Goal: Information Seeking & Learning: Learn about a topic

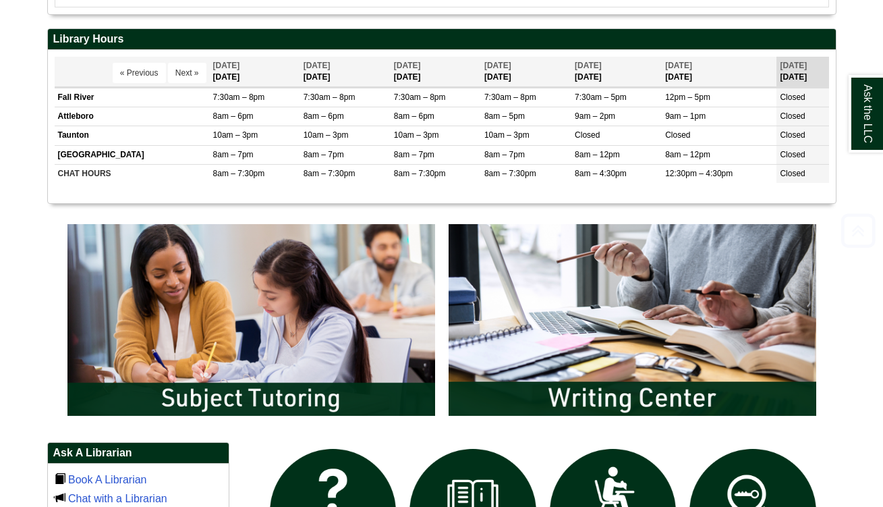
scroll to position [838, 0]
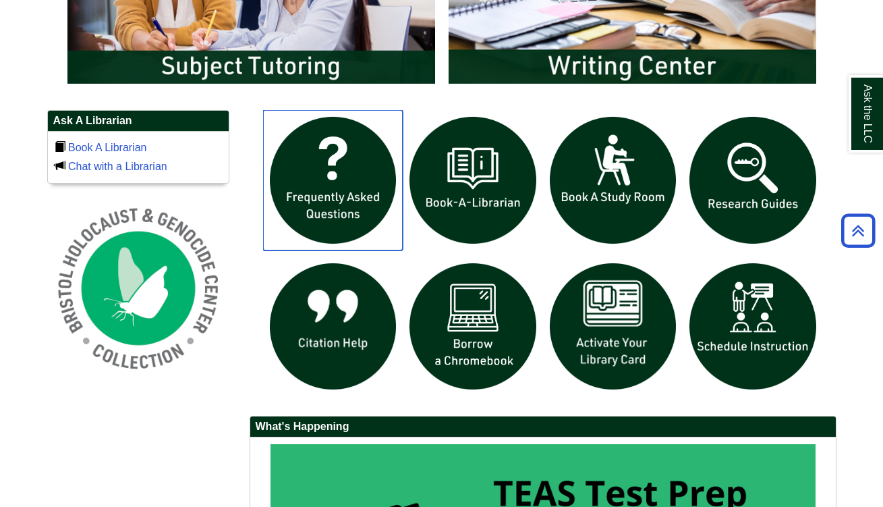
click at [367, 202] on img "slideshow" at bounding box center [333, 180] width 140 height 140
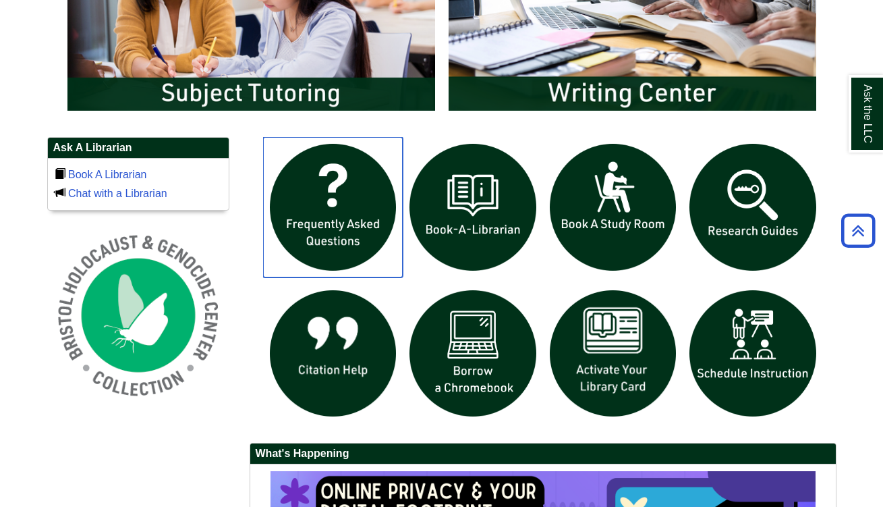
scroll to position [812, 0]
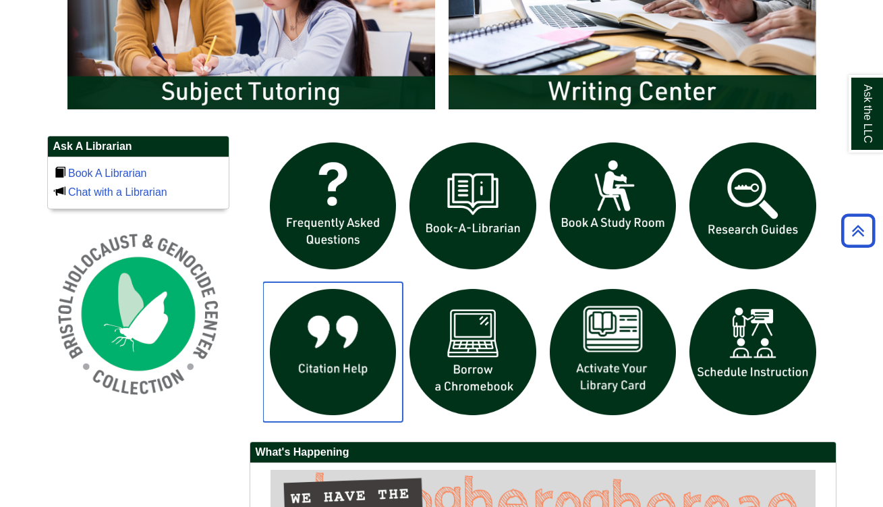
drag, startPoint x: 373, startPoint y: 367, endPoint x: 242, endPoint y: 350, distance: 132.8
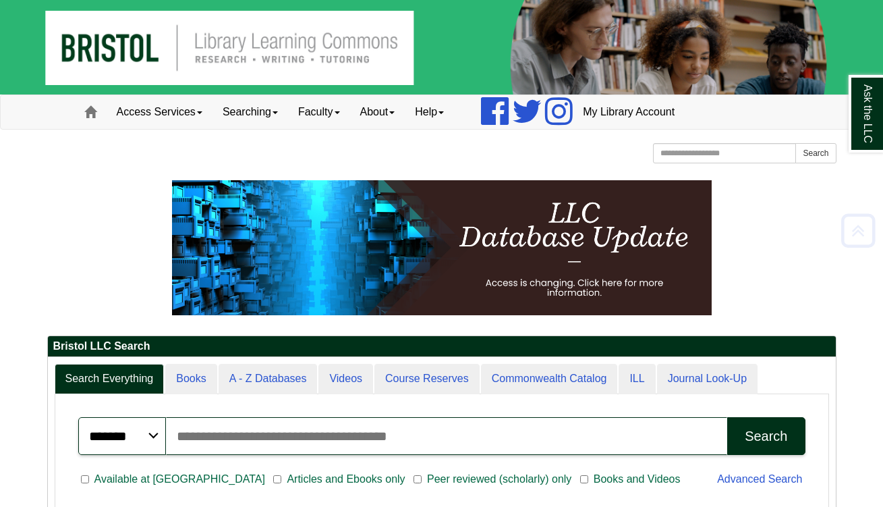
scroll to position [0, 0]
click at [193, 114] on link "Access Services" at bounding box center [160, 112] width 106 height 34
click at [178, 142] on link "Access Services Policy" at bounding box center [177, 141] width 140 height 16
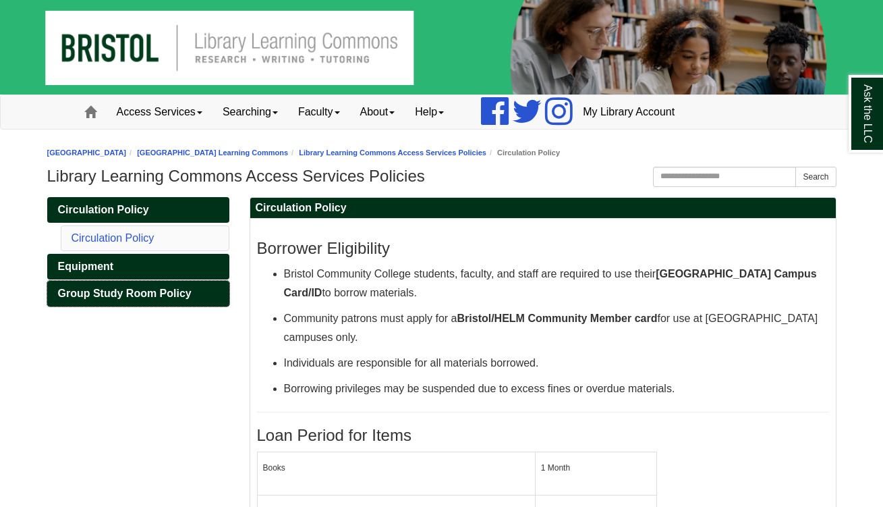
click at [165, 296] on span "Group Study Room Policy" at bounding box center [125, 292] width 134 height 11
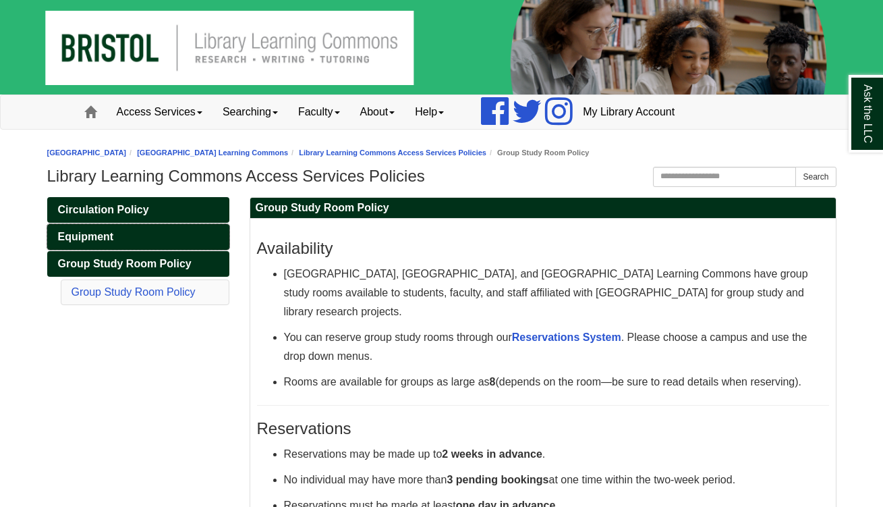
click at [153, 240] on link "Equipment" at bounding box center [138, 237] width 182 height 26
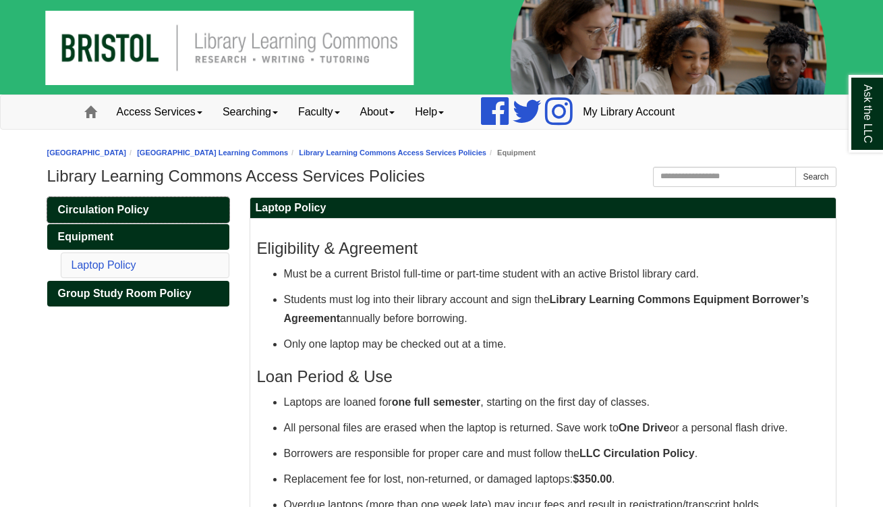
click at [148, 216] on link "Circulation Policy" at bounding box center [138, 210] width 182 height 26
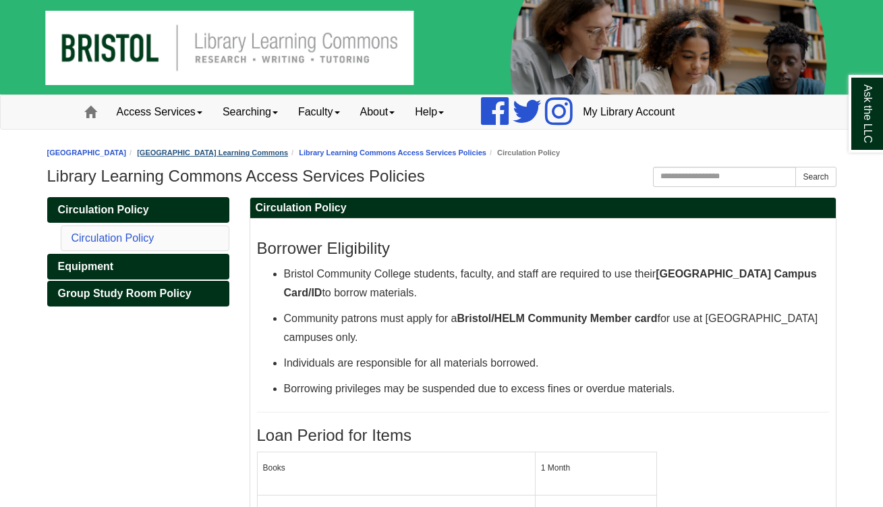
click at [288, 155] on link "[GEOGRAPHIC_DATA] Learning Commons" at bounding box center [212, 152] width 151 height 8
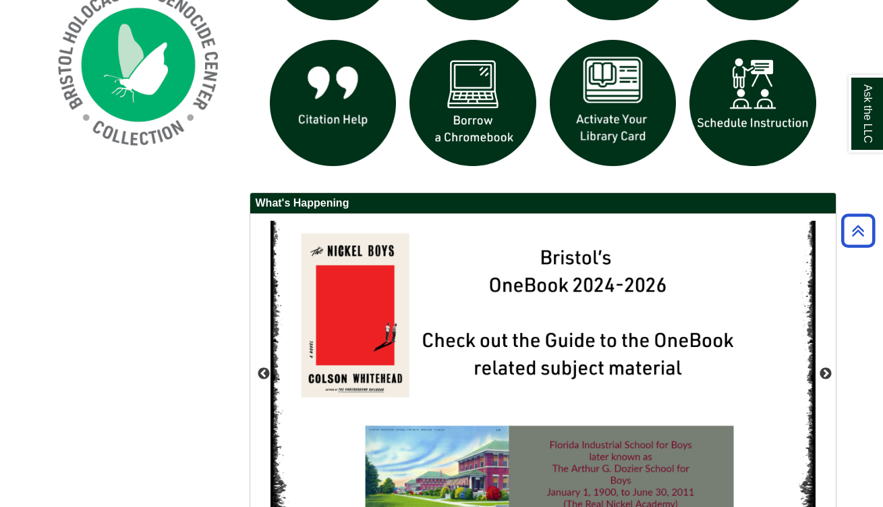
scroll to position [1067, 0]
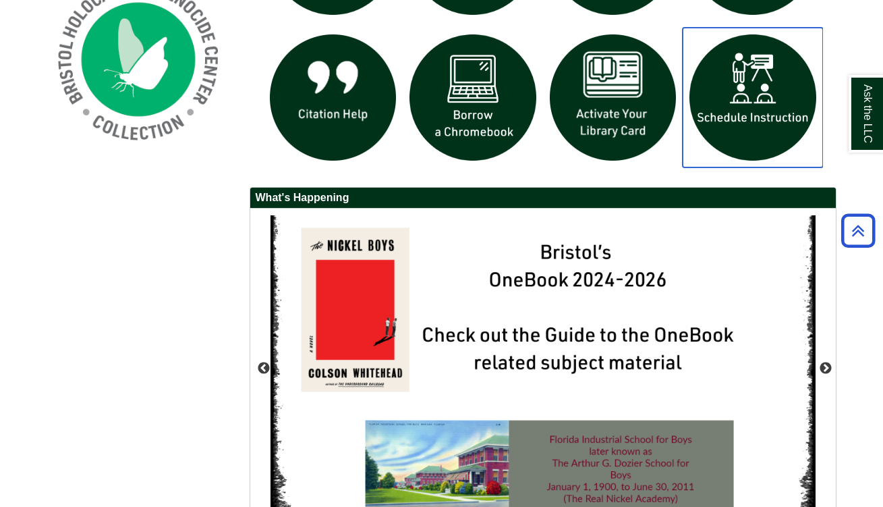
click at [746, 87] on img "slideshow" at bounding box center [753, 98] width 140 height 140
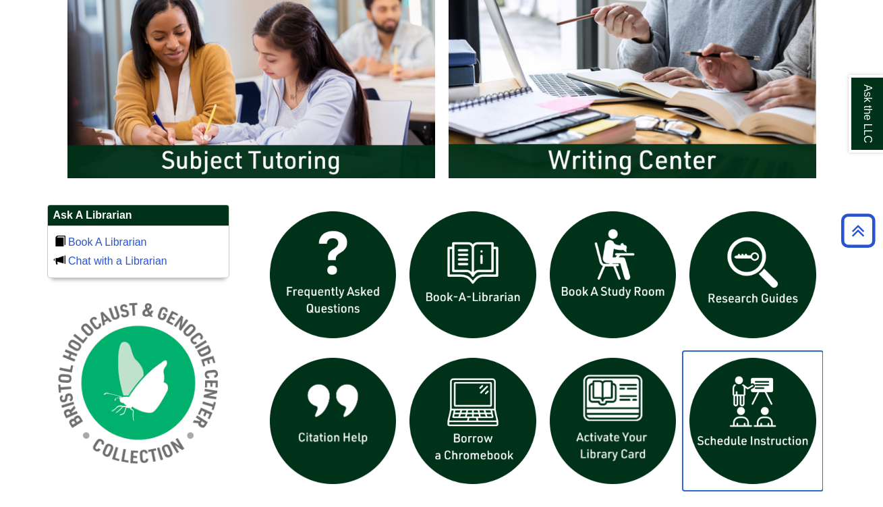
scroll to position [752, 0]
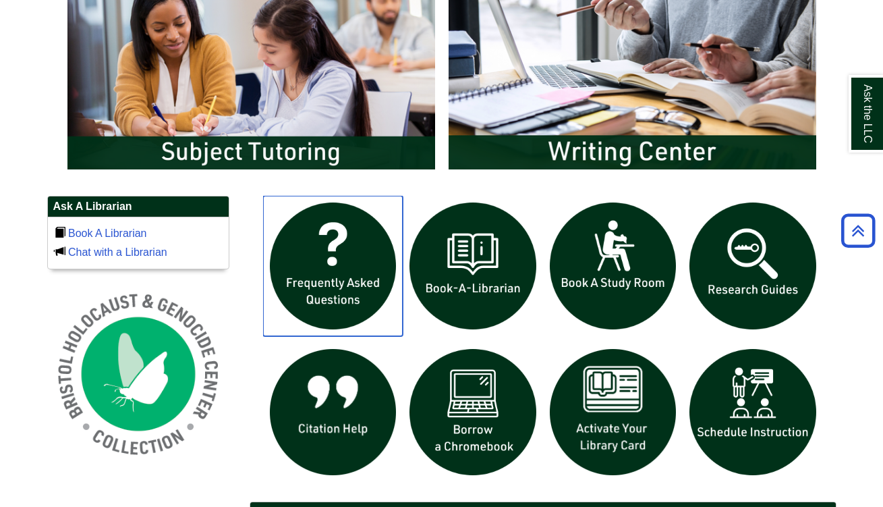
click at [333, 261] on img "slideshow" at bounding box center [333, 266] width 140 height 140
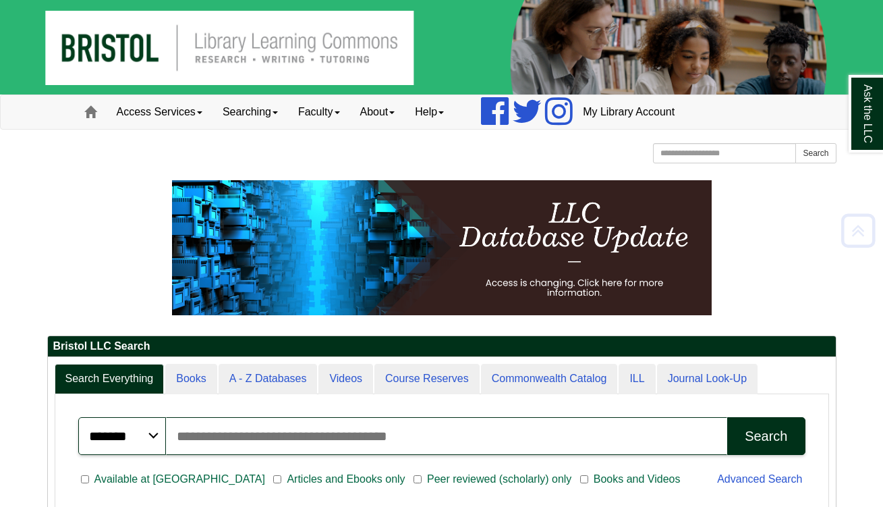
scroll to position [0, 0]
click at [696, 155] on input "Search the Website" at bounding box center [725, 153] width 144 height 20
click at [264, 450] on input "Search articles, books, journals & more" at bounding box center [447, 436] width 562 height 38
paste input "**********"
type input "**********"
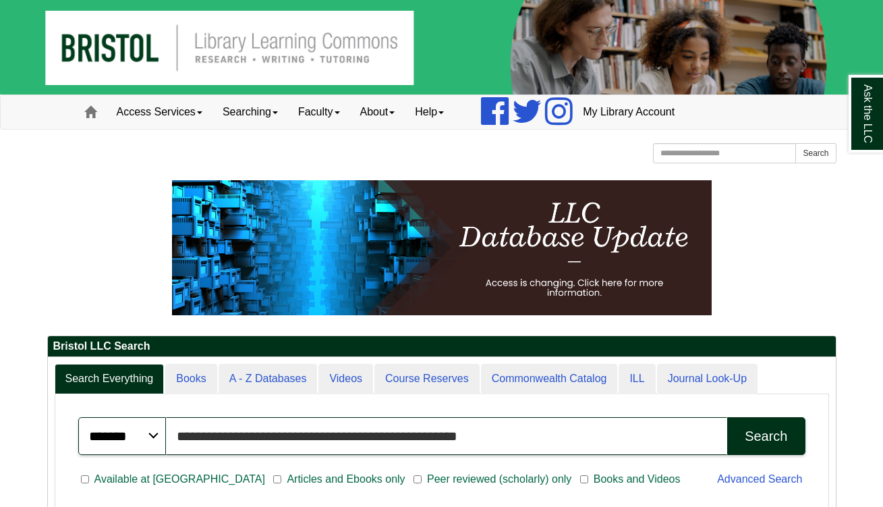
click at [766, 435] on button "Search" at bounding box center [766, 436] width 78 height 38
click at [753, 445] on button "Search" at bounding box center [766, 436] width 78 height 38
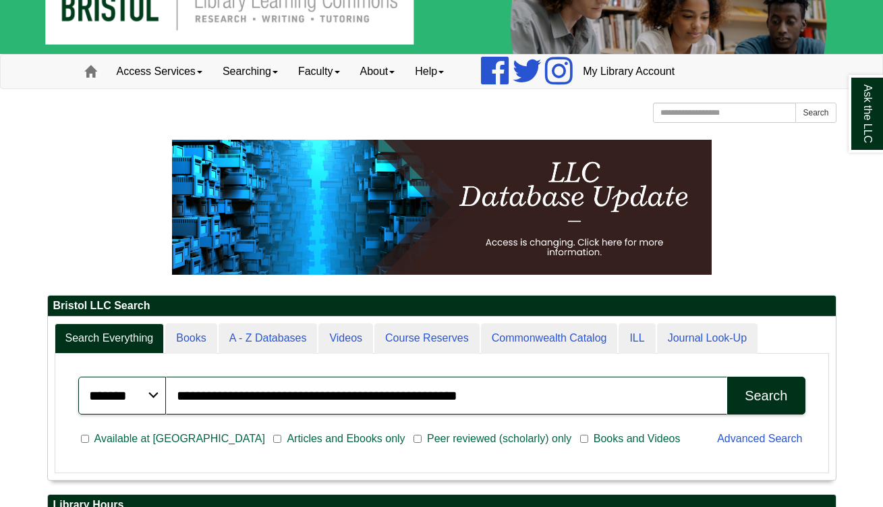
scroll to position [47, 0]
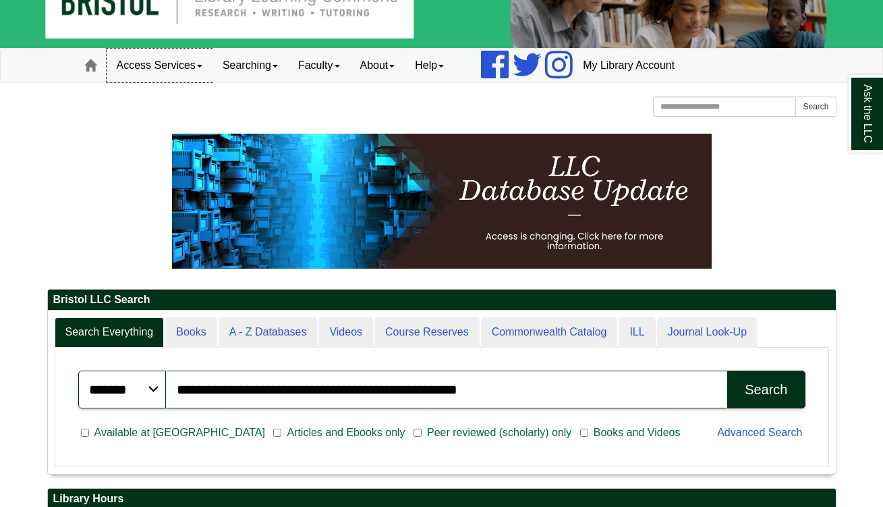
click at [173, 71] on link "Access Services" at bounding box center [160, 66] width 106 height 34
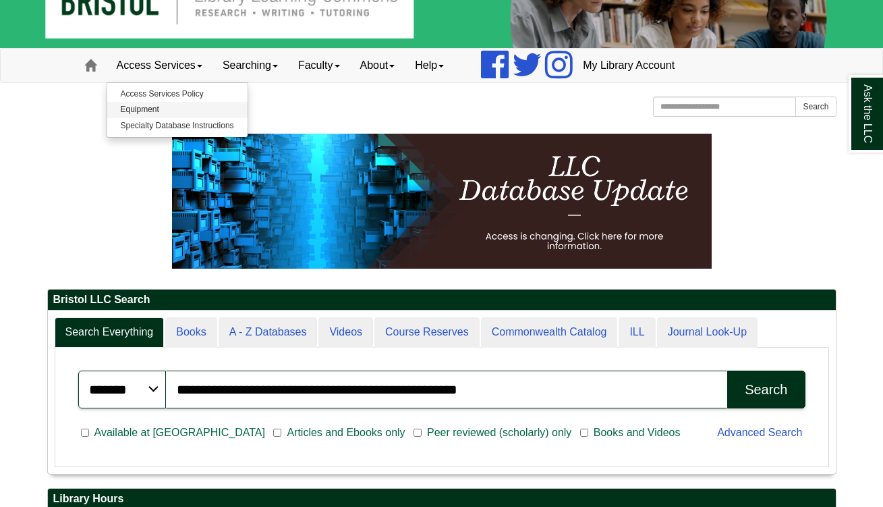
click at [213, 110] on link "Equipment" at bounding box center [177, 110] width 140 height 16
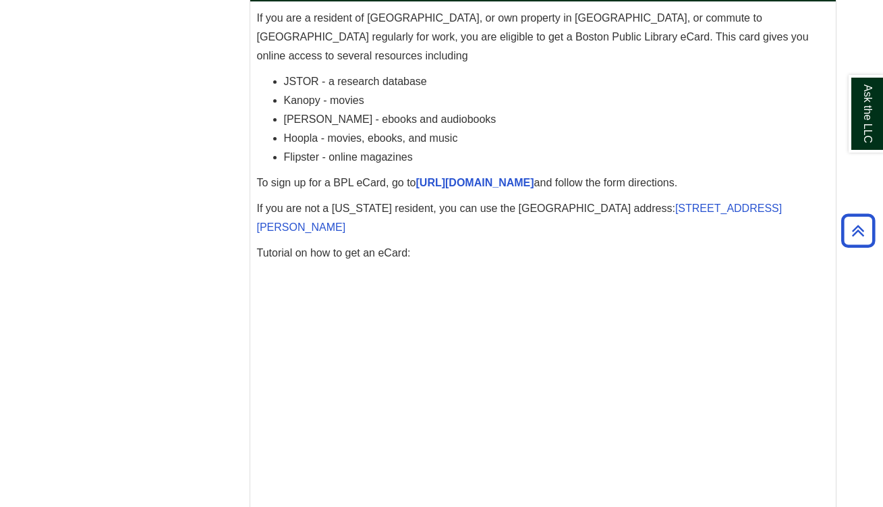
scroll to position [4145, 0]
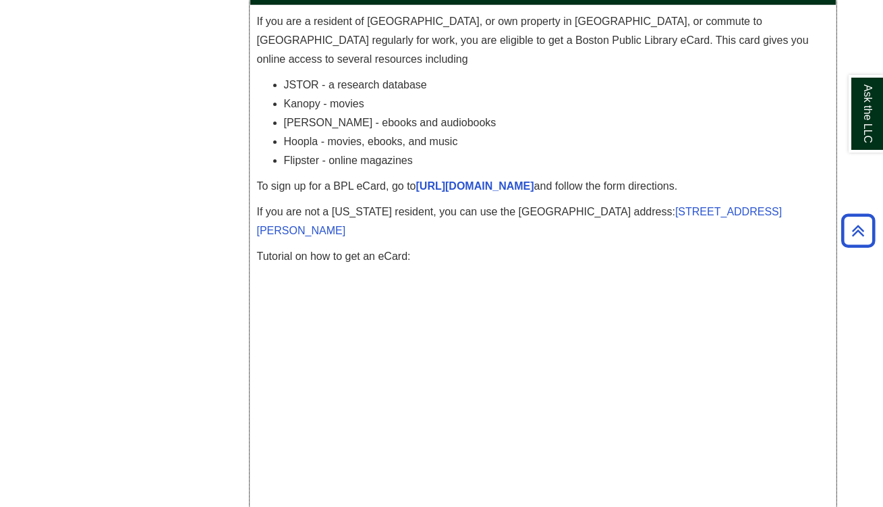
drag, startPoint x: 556, startPoint y: 165, endPoint x: 418, endPoint y: 164, distance: 138.3
click at [418, 177] on p "To sign up for a BPL eCard, go to https://www.bpl.org/ecard and follow the form…" at bounding box center [543, 186] width 572 height 19
copy p "To sign up for a BPL eCard, go to https://www.bpl.org/ecard"
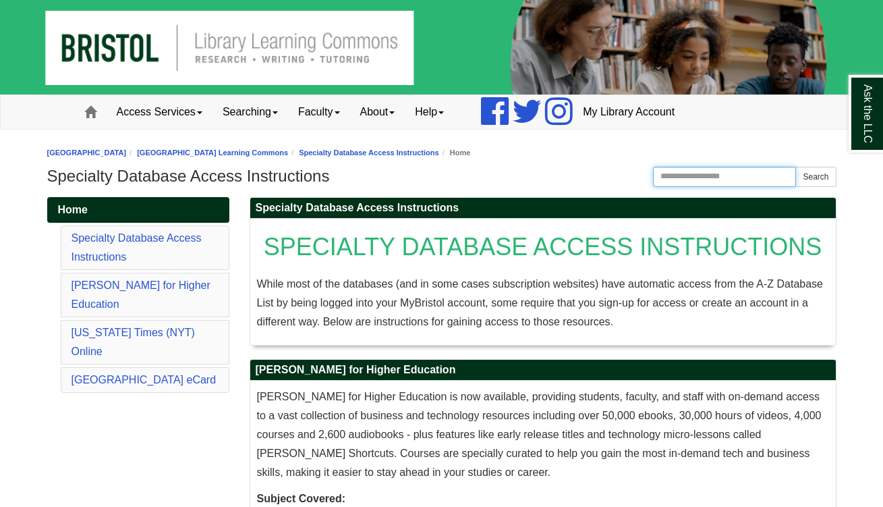
click at [721, 180] on input "Search the Website" at bounding box center [725, 177] width 144 height 20
type input "*********"
click at [816, 176] on button "Search" at bounding box center [816, 177] width 40 height 20
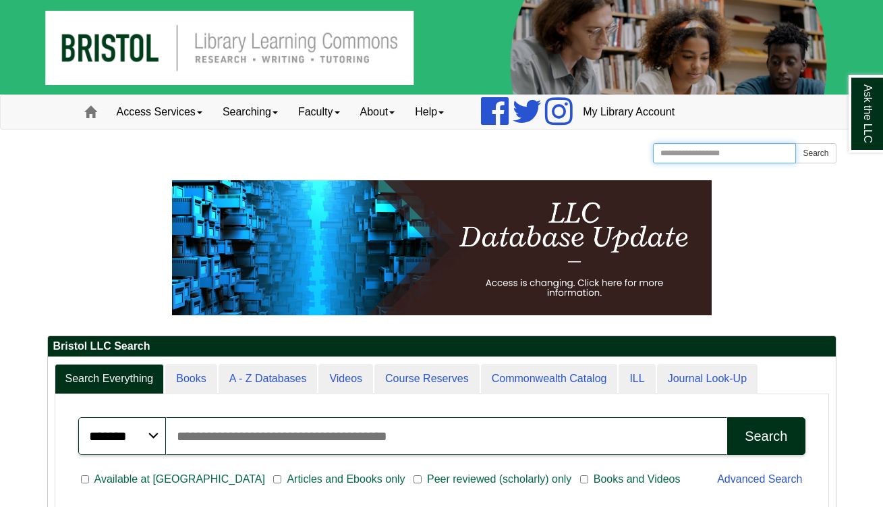
click at [714, 161] on input "Search the Website" at bounding box center [725, 153] width 144 height 20
type input "*****"
click at [816, 153] on button "Search" at bounding box center [816, 153] width 40 height 20
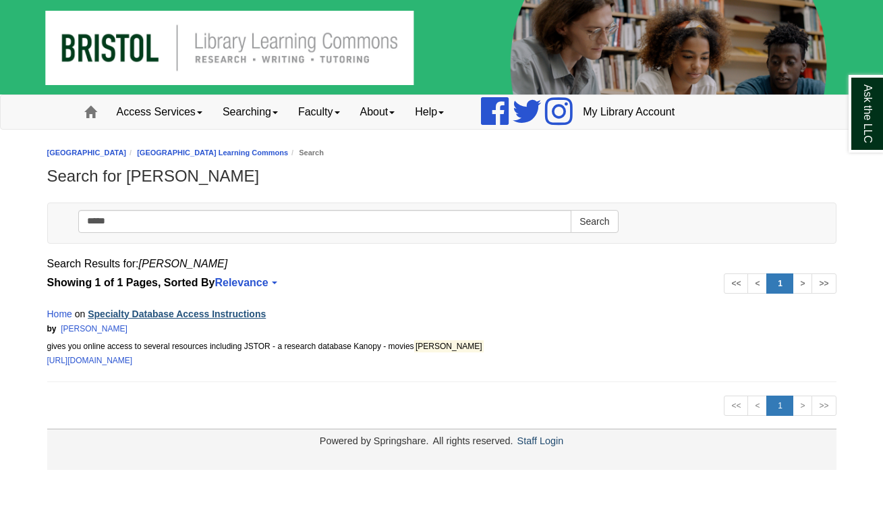
click at [190, 316] on link "Specialty Database Access Instructions" at bounding box center [177, 313] width 178 height 11
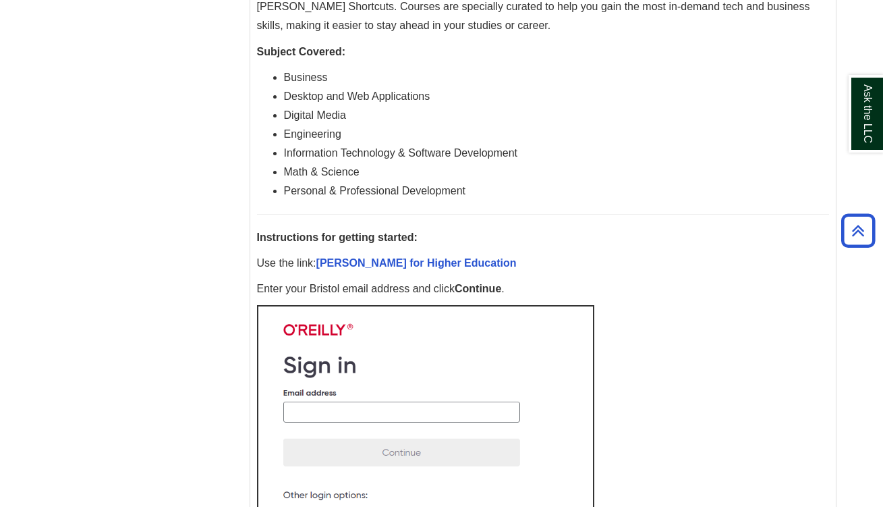
scroll to position [453, 0]
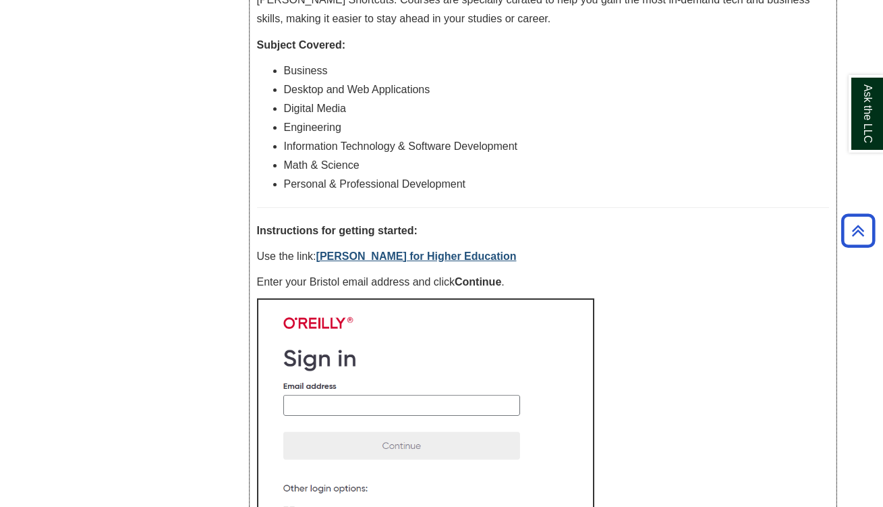
drag, startPoint x: 487, startPoint y: 253, endPoint x: 320, endPoint y: 251, distance: 167.4
click at [320, 251] on p "Use the link: O'Reilly for Higher Education" at bounding box center [543, 256] width 572 height 19
copy p "O'Reilly for Higher Education"
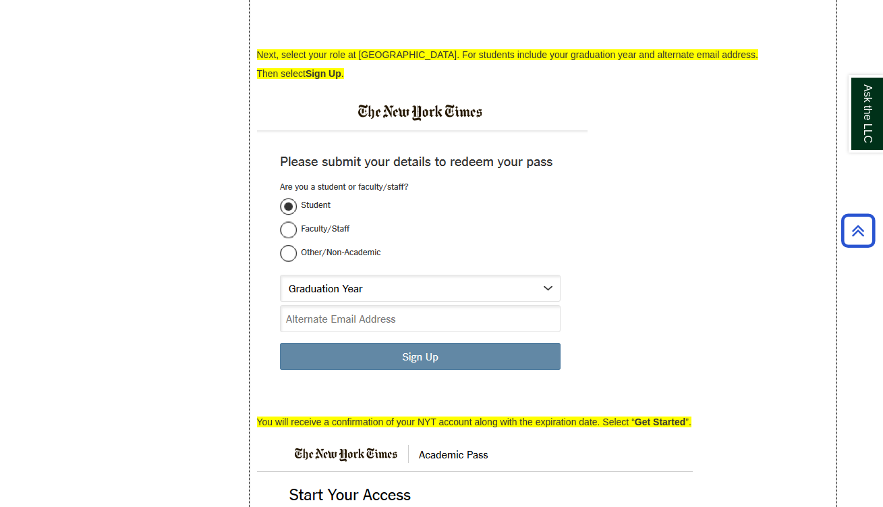
scroll to position [3227, 0]
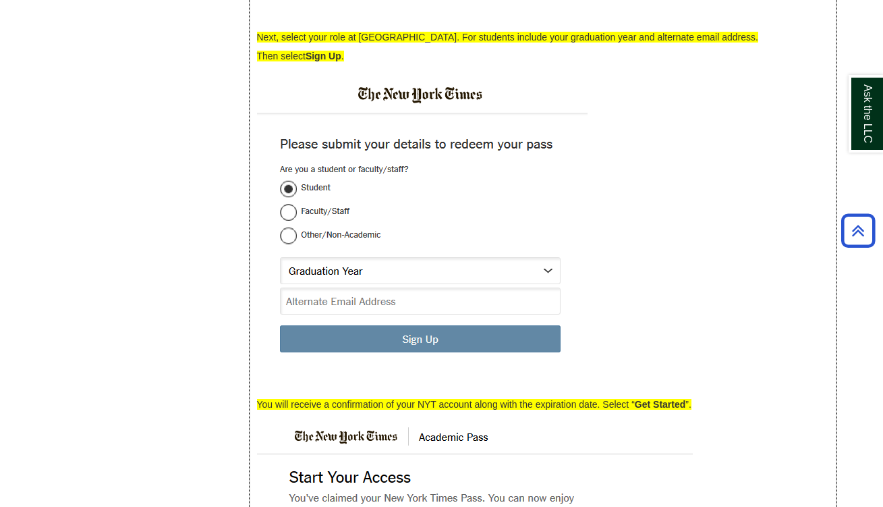
drag, startPoint x: 487, startPoint y: 93, endPoint x: 476, endPoint y: 93, distance: 10.8
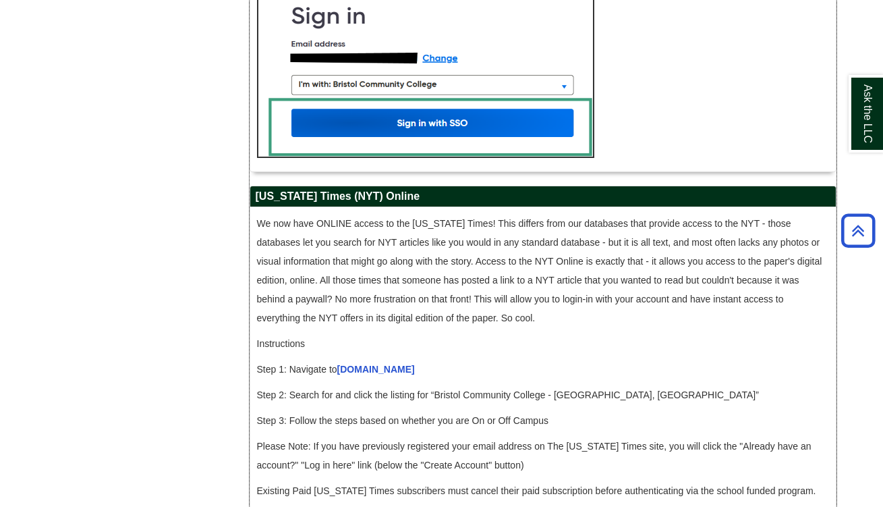
scroll to position [1150, 0]
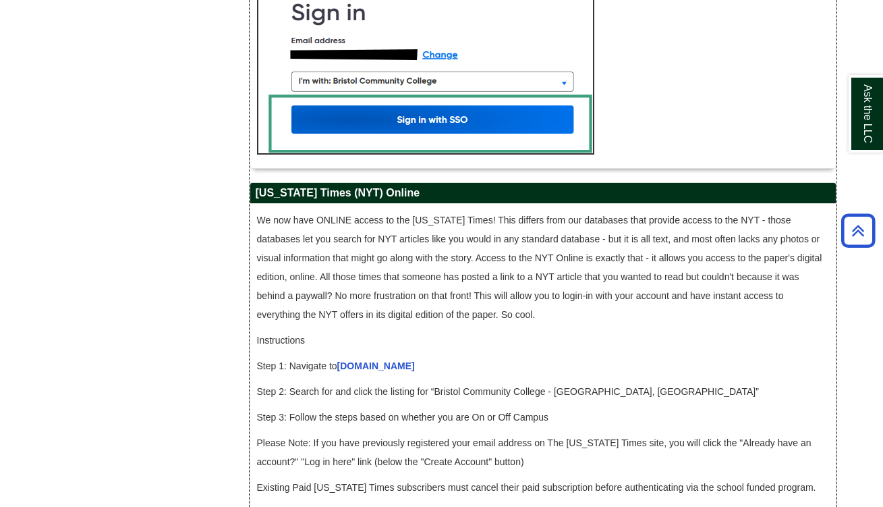
drag, startPoint x: 337, startPoint y: 212, endPoint x: 256, endPoint y: 211, distance: 81.0
click at [256, 204] on h2 "New York Times (NYT) Online" at bounding box center [543, 193] width 586 height 21
copy h2 "New York Times"
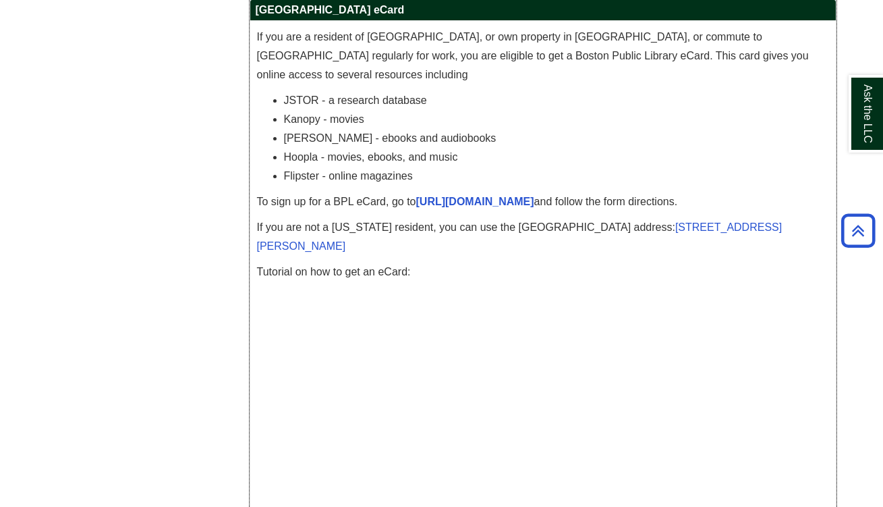
scroll to position [4126, 0]
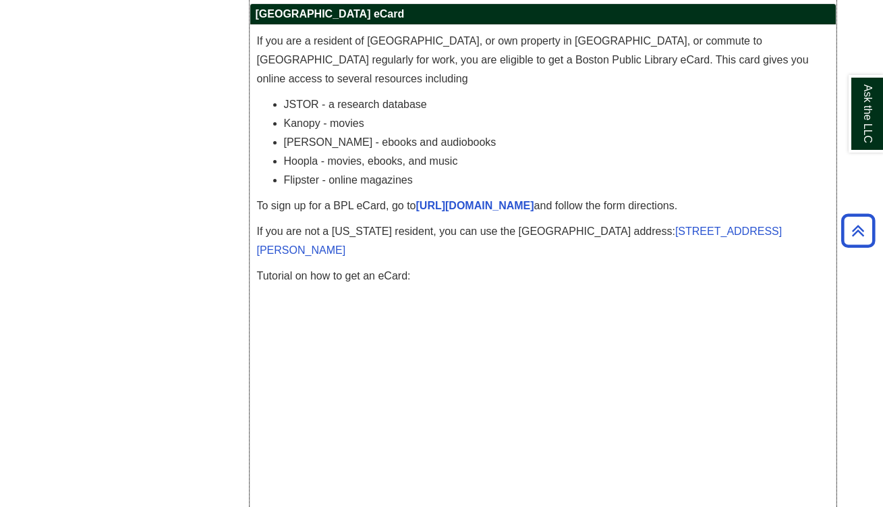
drag, startPoint x: 405, startPoint y: 15, endPoint x: 267, endPoint y: 24, distance: 137.9
click at [267, 24] on h2 "Boston Public Library eCard" at bounding box center [543, 14] width 586 height 21
drag, startPoint x: 370, startPoint y: 15, endPoint x: 251, endPoint y: 9, distance: 118.9
click at [251, 9] on h2 "Boston Public Library eCard" at bounding box center [543, 14] width 586 height 21
copy h2 "Boston Public Library"
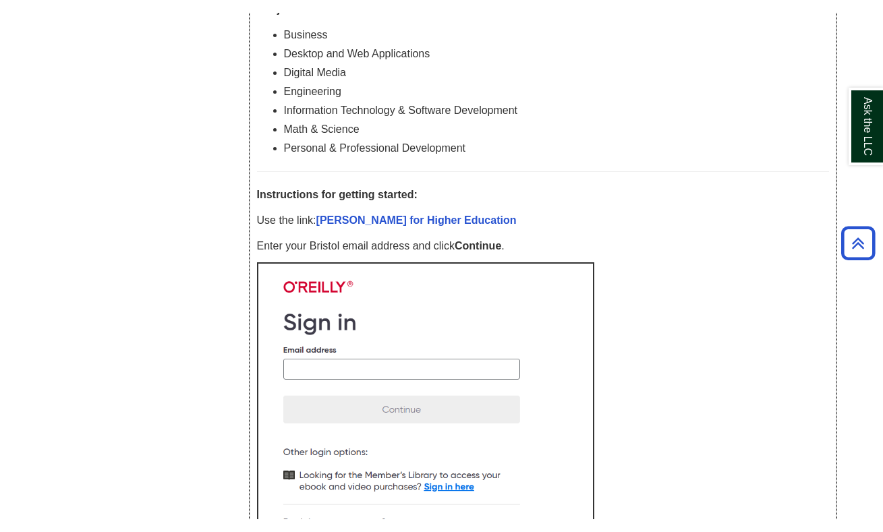
scroll to position [556, 0]
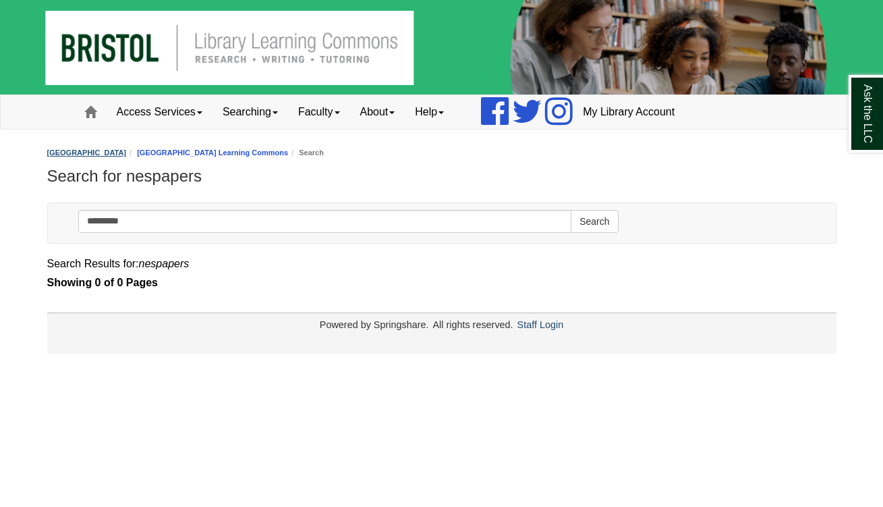
click at [112, 155] on link "[GEOGRAPHIC_DATA]" at bounding box center [87, 152] width 80 height 8
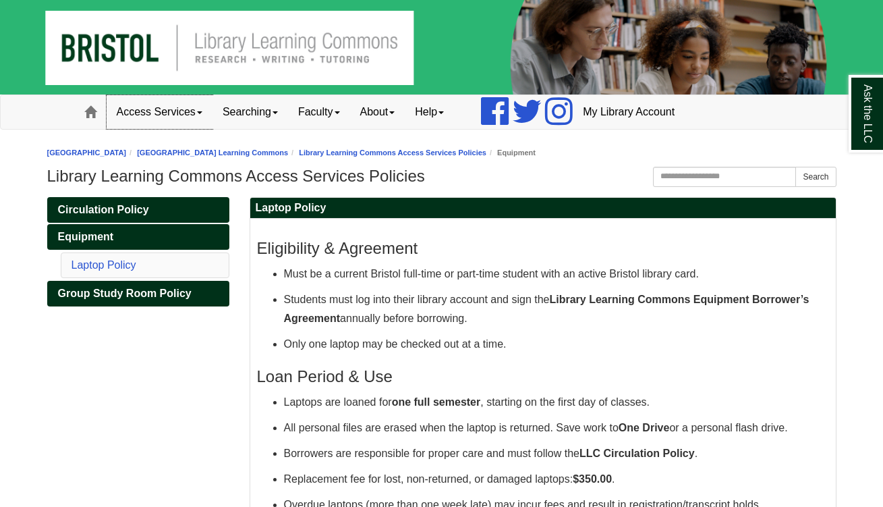
click at [159, 112] on link "Access Services" at bounding box center [160, 112] width 106 height 34
click at [256, 102] on link "Searching" at bounding box center [251, 112] width 76 height 34
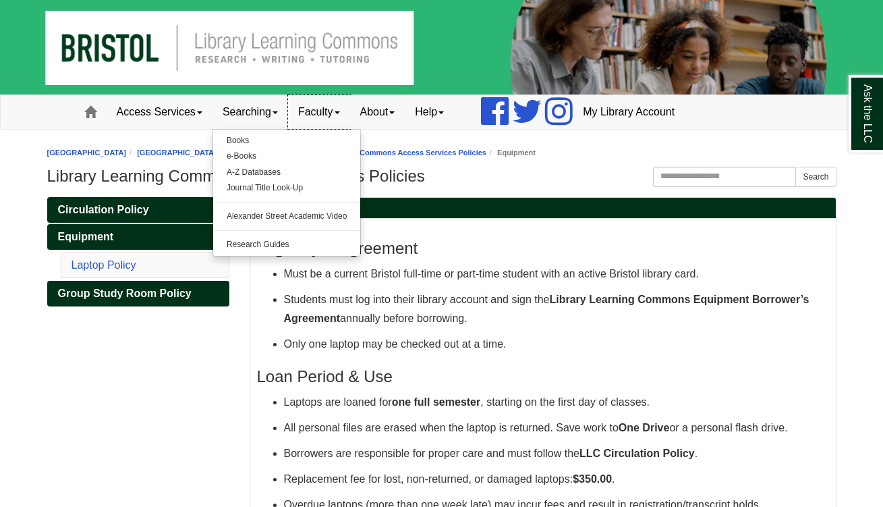
click at [325, 107] on link "Faculty" at bounding box center [319, 112] width 62 height 34
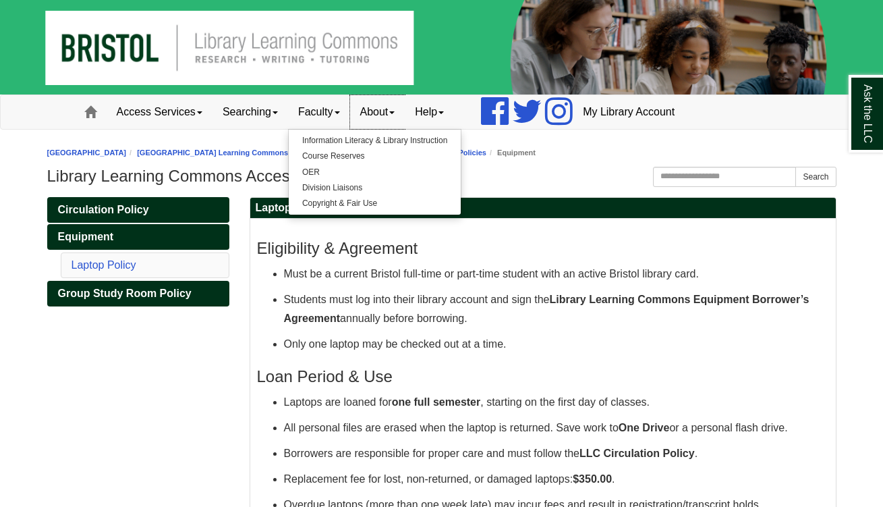
click at [377, 112] on link "About" at bounding box center [377, 112] width 55 height 34
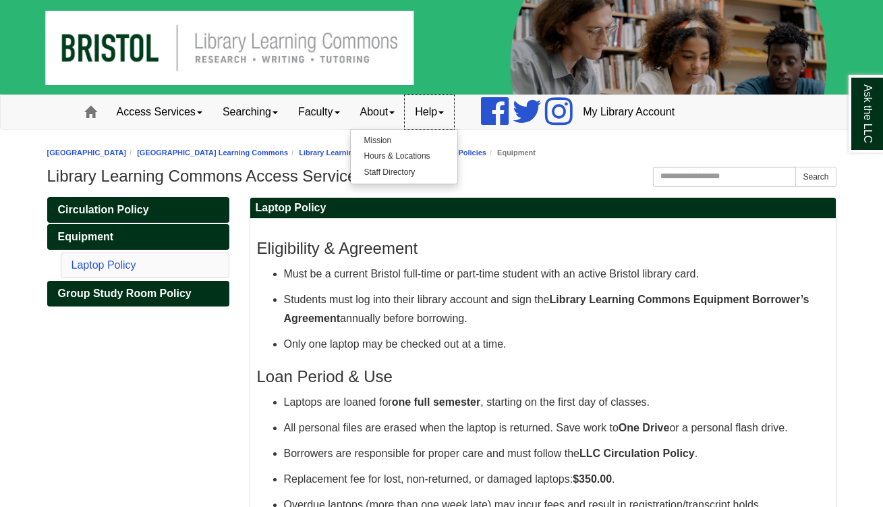
click at [429, 108] on link "Help" at bounding box center [429, 112] width 49 height 34
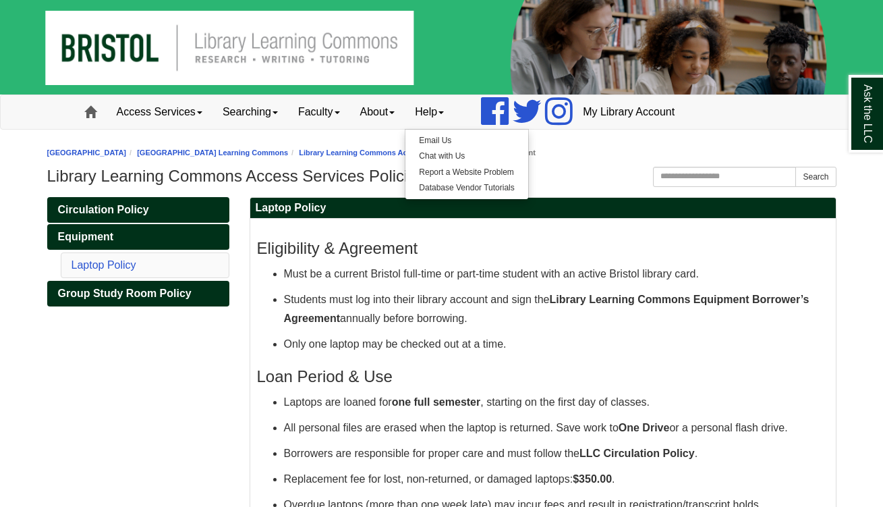
click at [92, 111] on span at bounding box center [90, 112] width 12 height 12
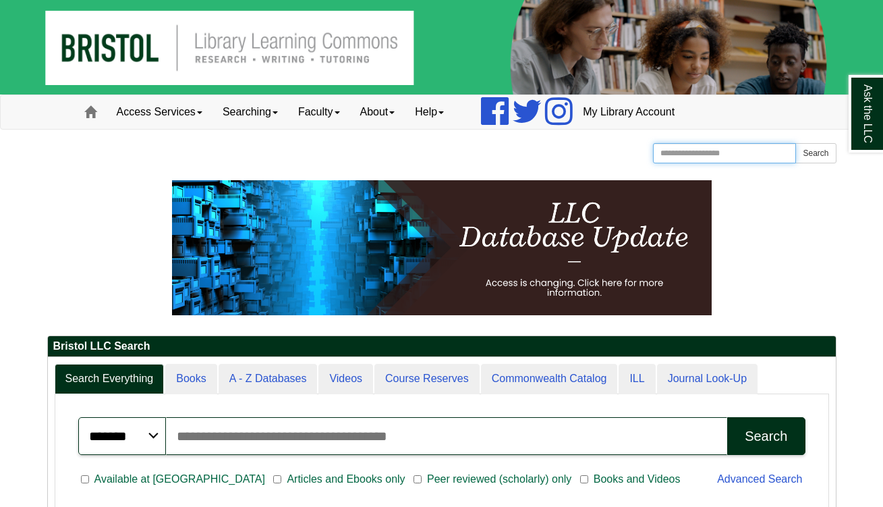
click at [696, 148] on input "Search the Website" at bounding box center [725, 153] width 144 height 20
type input "**********"
click at [816, 153] on button "Search" at bounding box center [816, 153] width 40 height 20
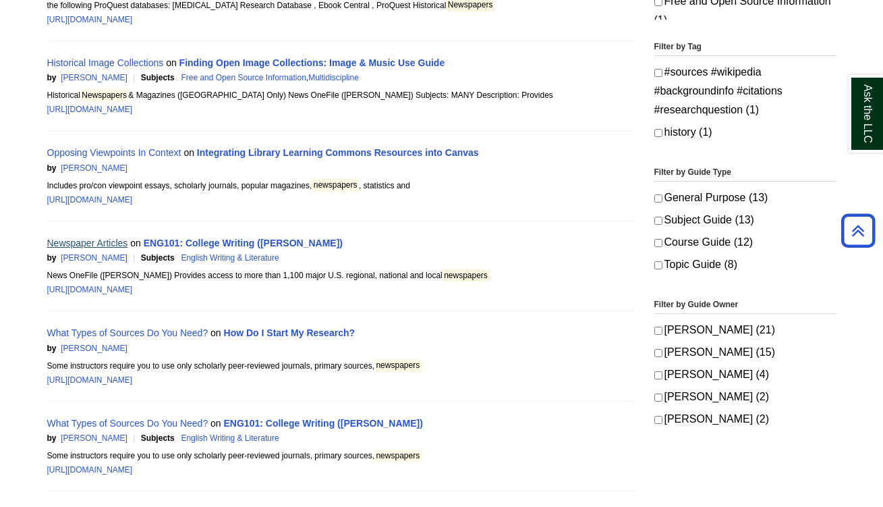
scroll to position [606, 0]
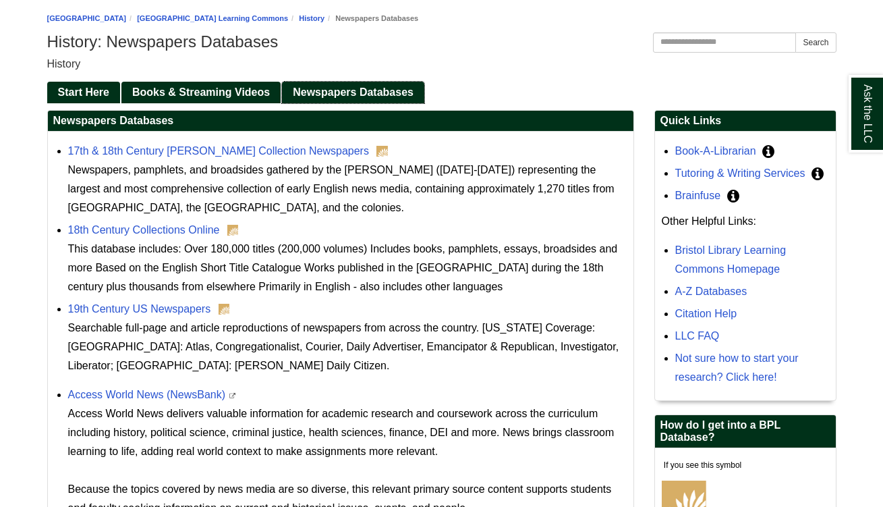
scroll to position [136, 0]
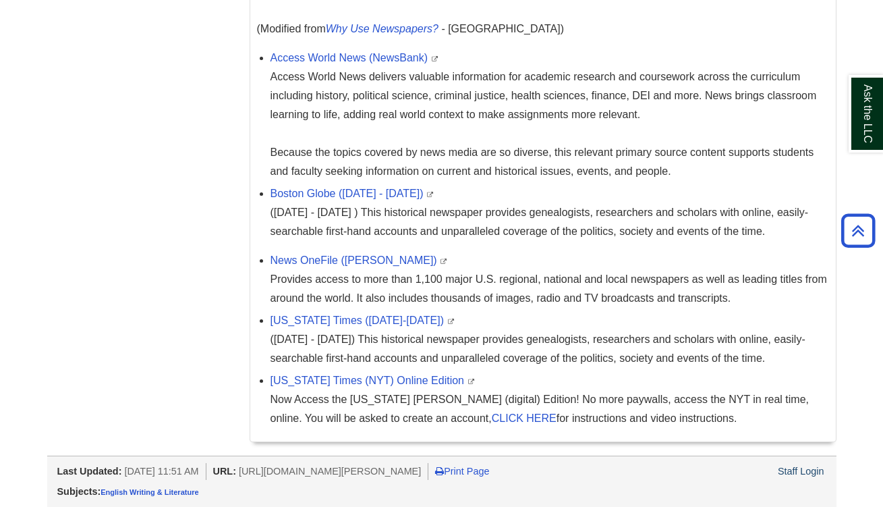
scroll to position [464, 0]
drag, startPoint x: 256, startPoint y: 59, endPoint x: 427, endPoint y: 58, distance: 171.4
click at [427, 58] on div "Newspaper articles can provide a useful source of information, serving as a pri…" at bounding box center [543, 98] width 586 height 688
copy link "Access World News (NewsBank)"
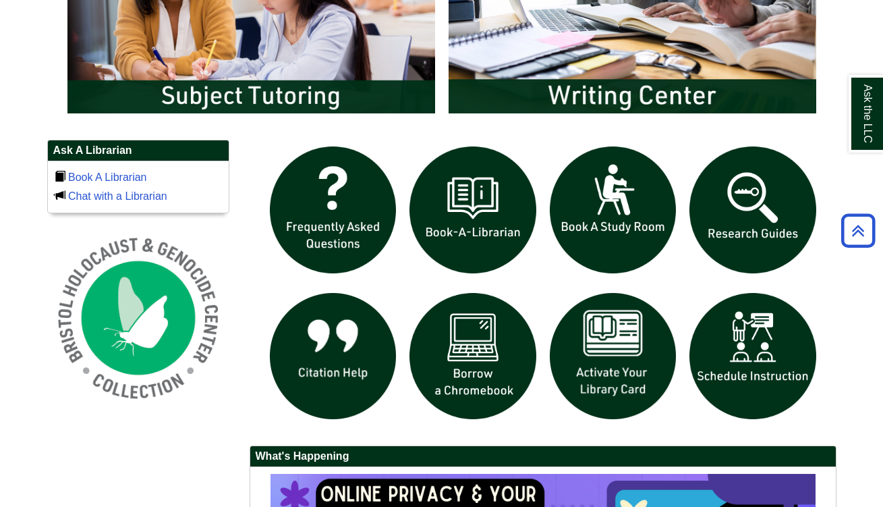
scroll to position [823, 0]
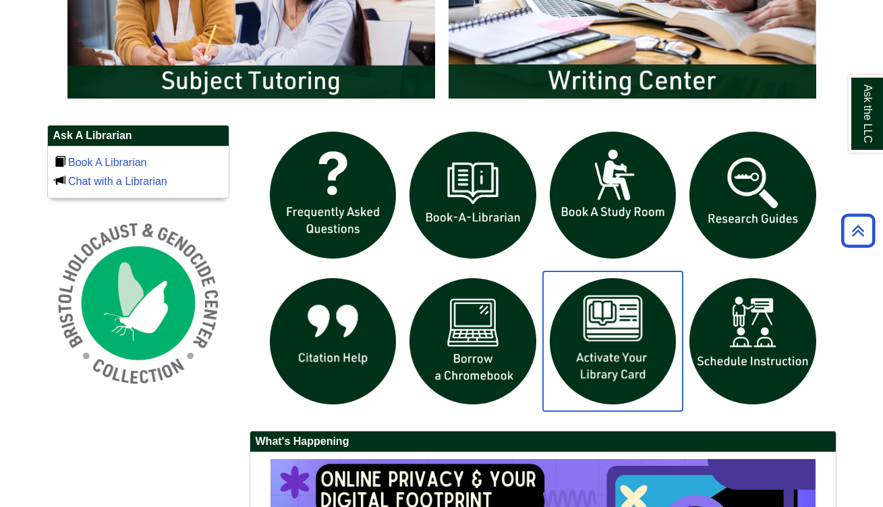
click at [590, 356] on img "slideshow" at bounding box center [613, 341] width 140 height 140
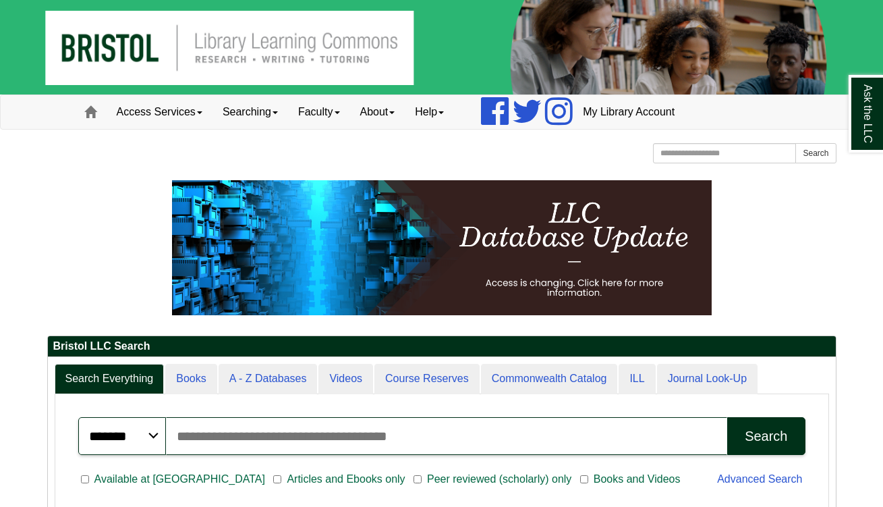
scroll to position [0, 0]
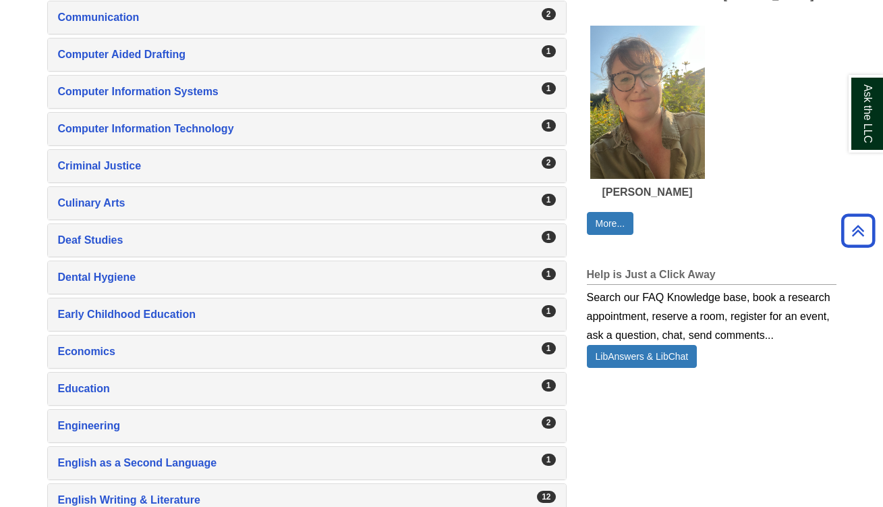
scroll to position [819, 0]
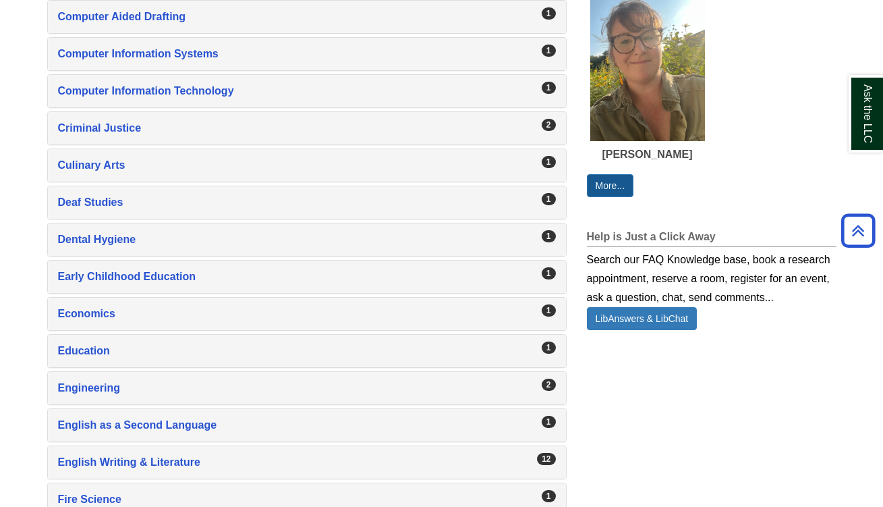
click at [611, 189] on link "More..." at bounding box center [610, 185] width 47 height 23
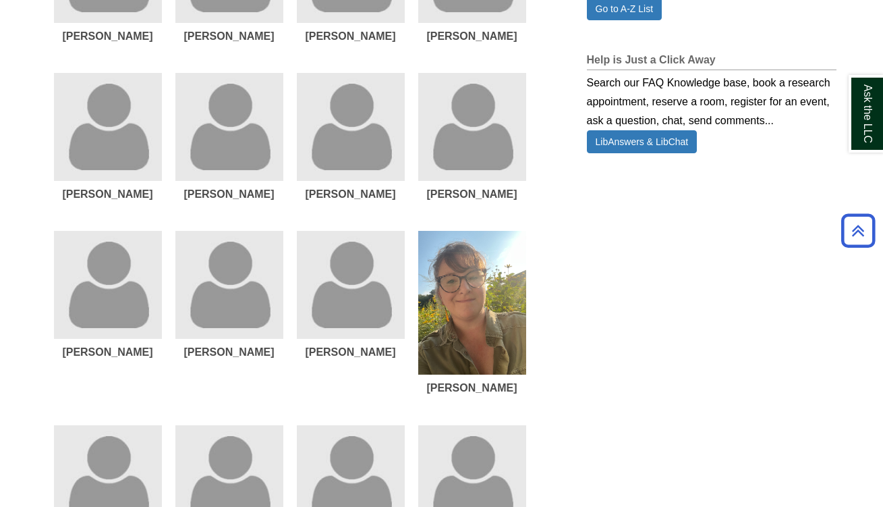
scroll to position [519, 0]
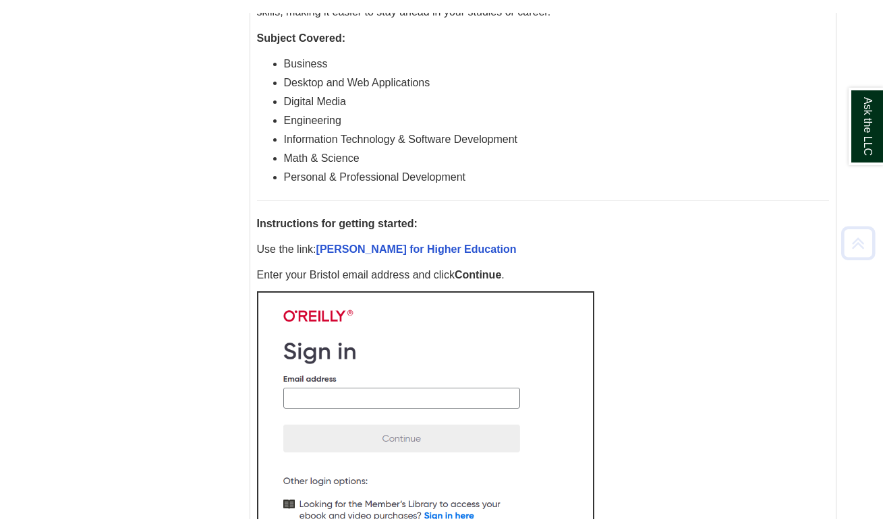
scroll to position [750, 0]
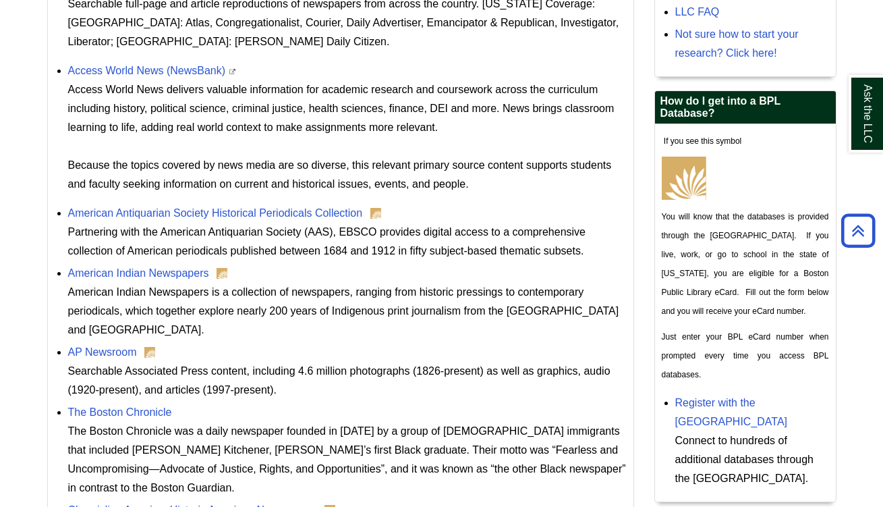
scroll to position [443, 0]
